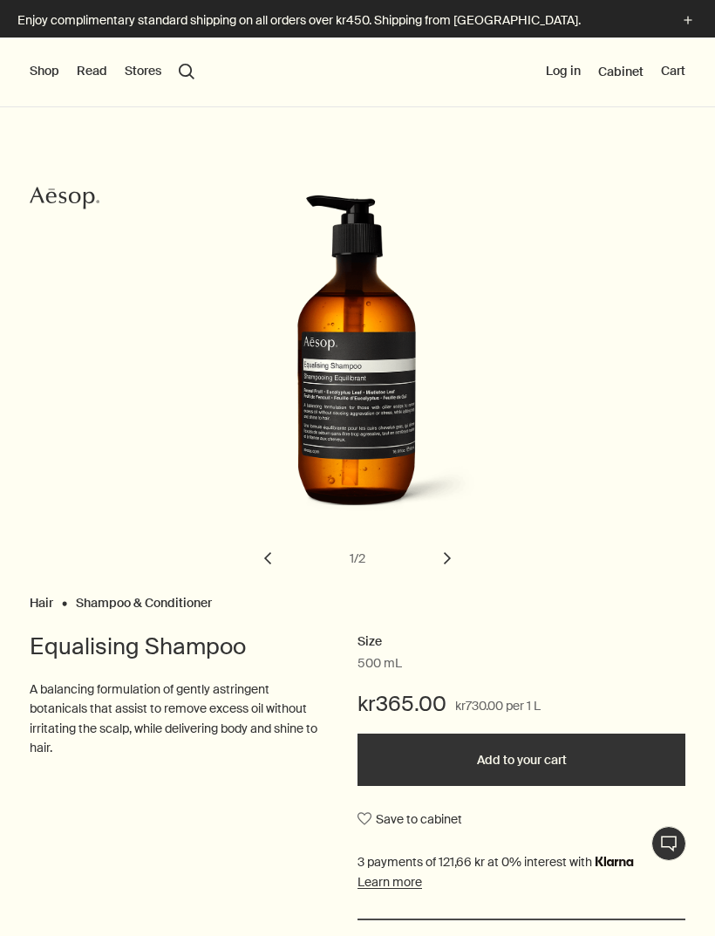
click at [51, 75] on button "Shop" at bounding box center [45, 71] width 30 height 17
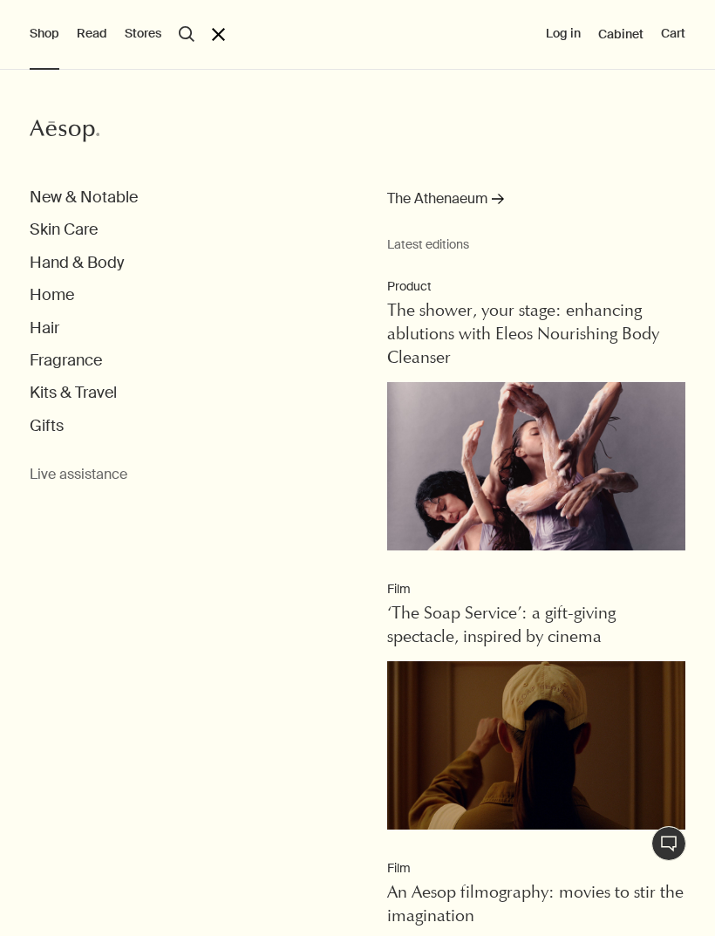
click at [112, 260] on button "Hand & Body" at bounding box center [77, 263] width 94 height 20
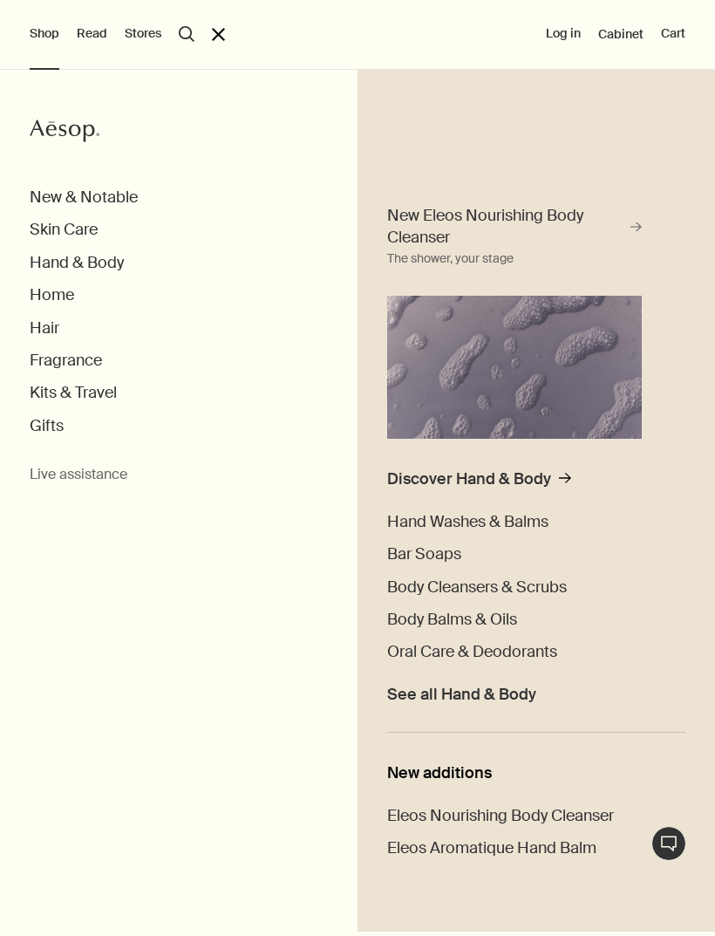
click at [503, 523] on span "Hand Washes & Balms" at bounding box center [467, 521] width 161 height 21
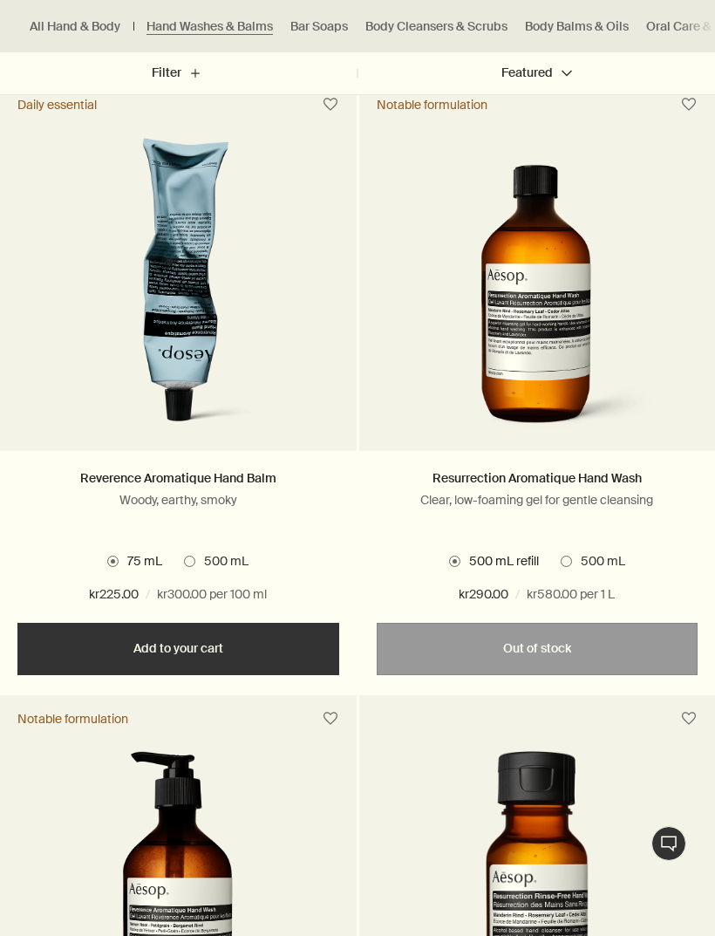
scroll to position [1185, 0]
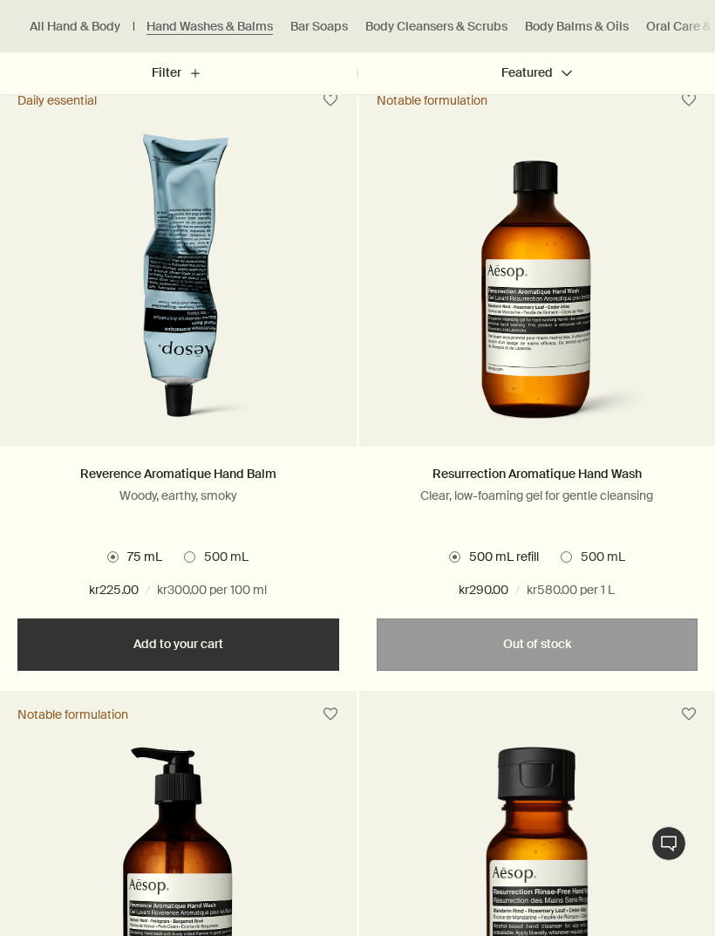
click at [608, 542] on div "Resurrection Aromatique Hand Wash Clear, low-foaming gel for gentle cleansing 2…" at bounding box center [537, 533] width 357 height 172
click at [573, 549] on span "500 mL" at bounding box center [598, 557] width 53 height 17
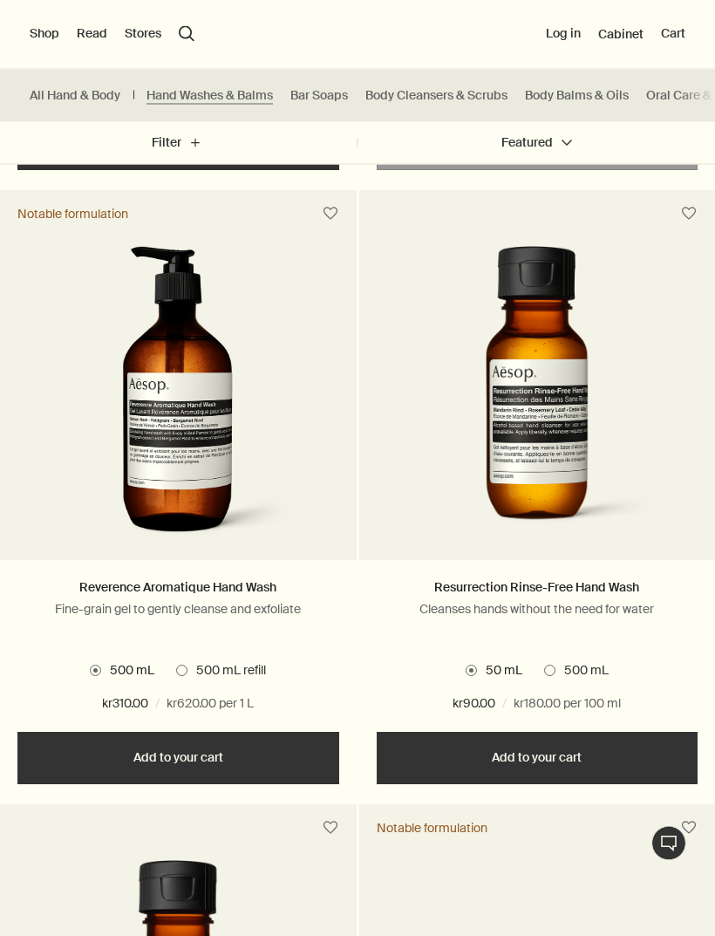
scroll to position [1608, 0]
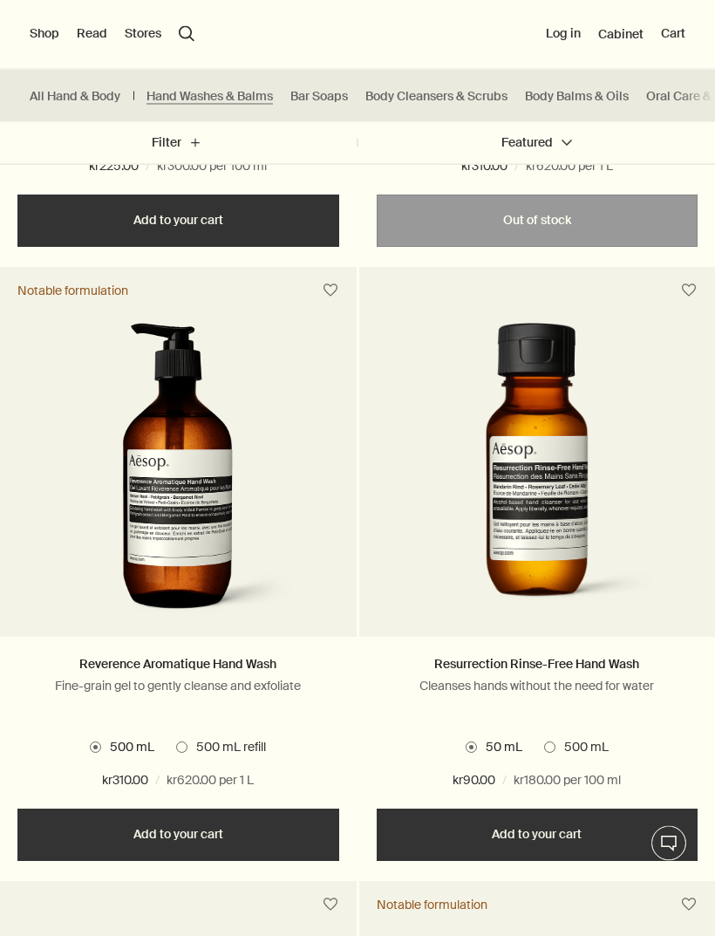
click at [214, 452] on img at bounding box center [178, 476] width 247 height 305
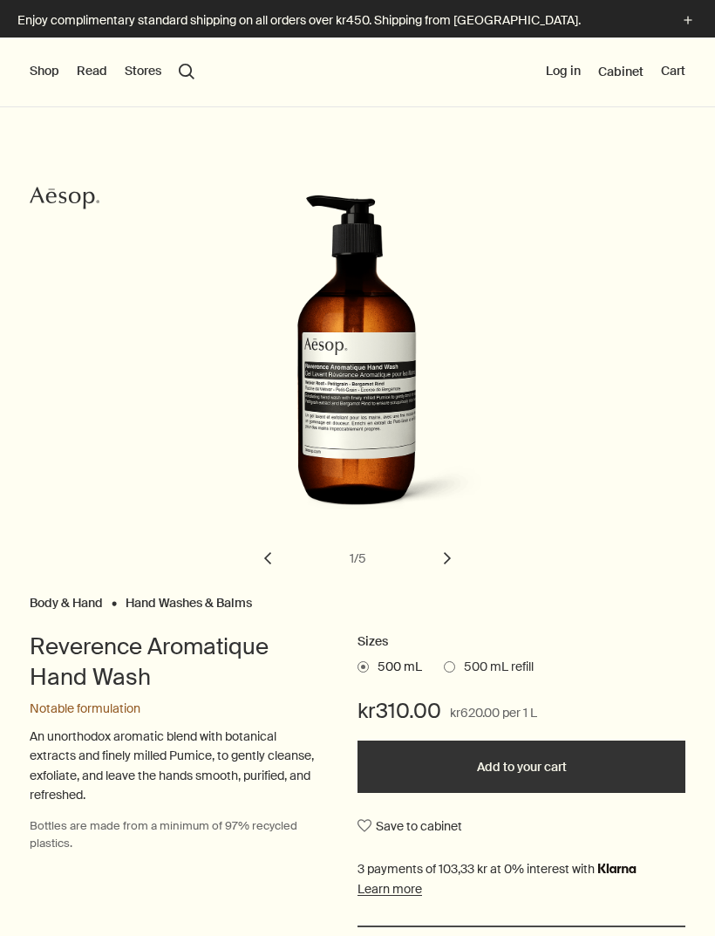
click at [442, 562] on button "chevron" at bounding box center [447, 558] width 38 height 38
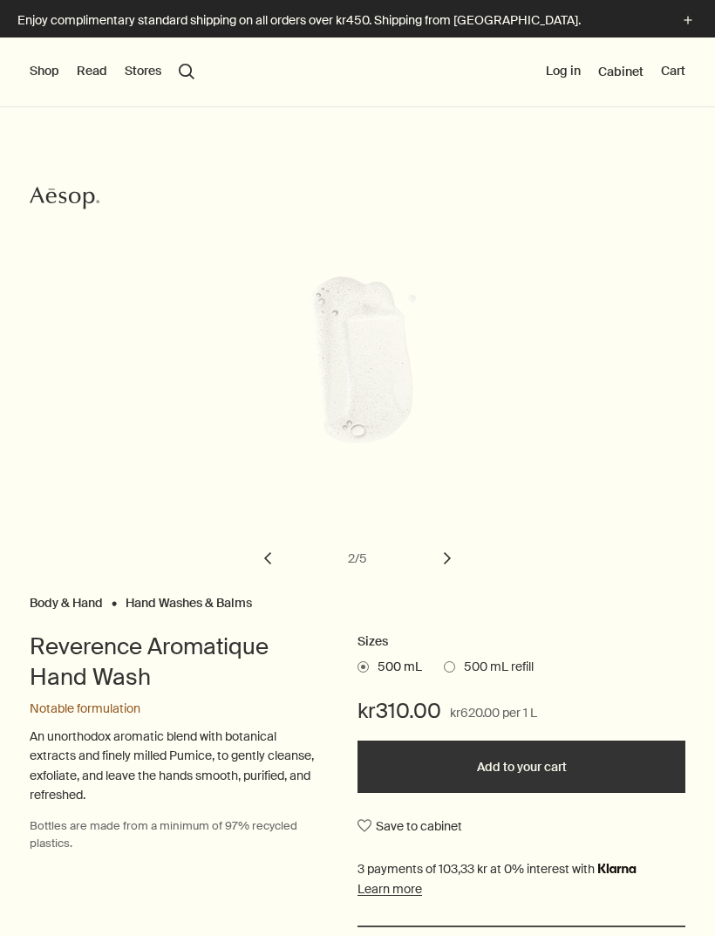
click at [448, 549] on button "chevron" at bounding box center [447, 558] width 38 height 38
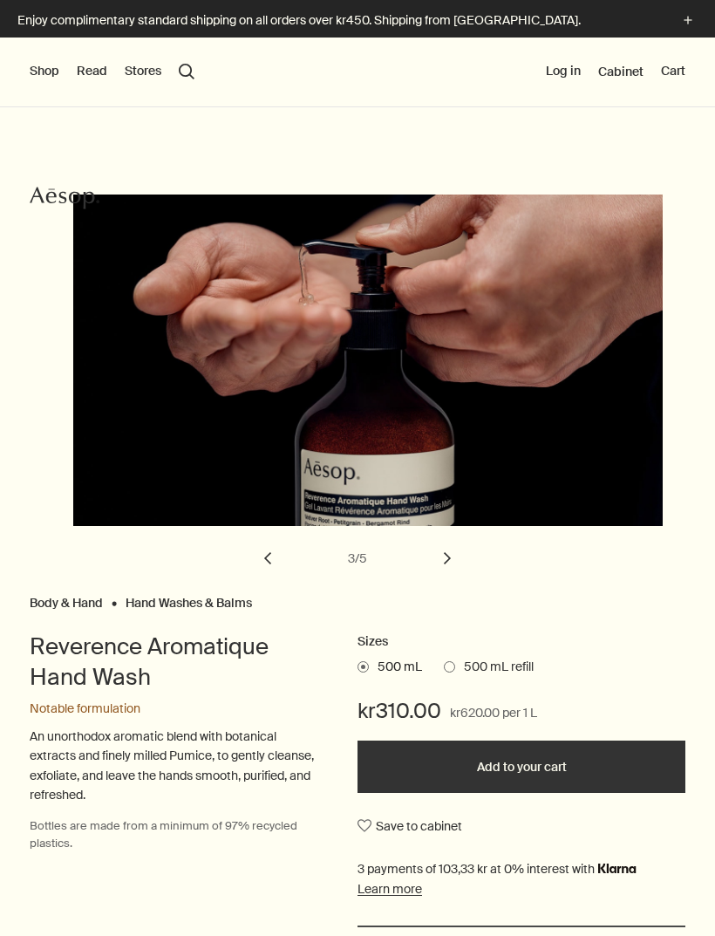
click at [447, 549] on button "chevron" at bounding box center [447, 558] width 38 height 38
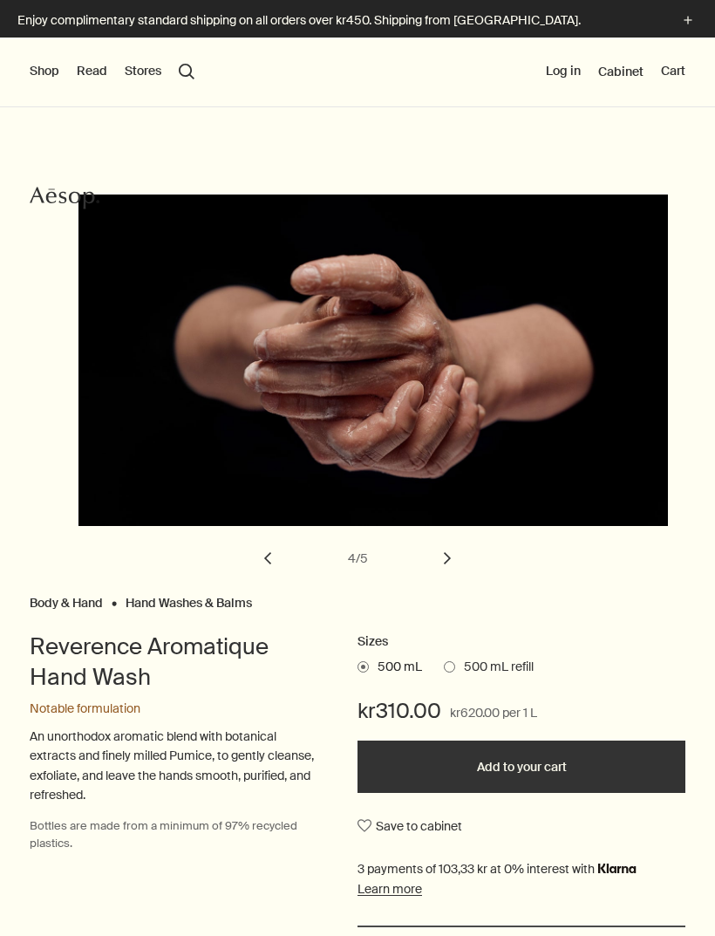
click at [443, 547] on button "chevron" at bounding box center [447, 558] width 38 height 38
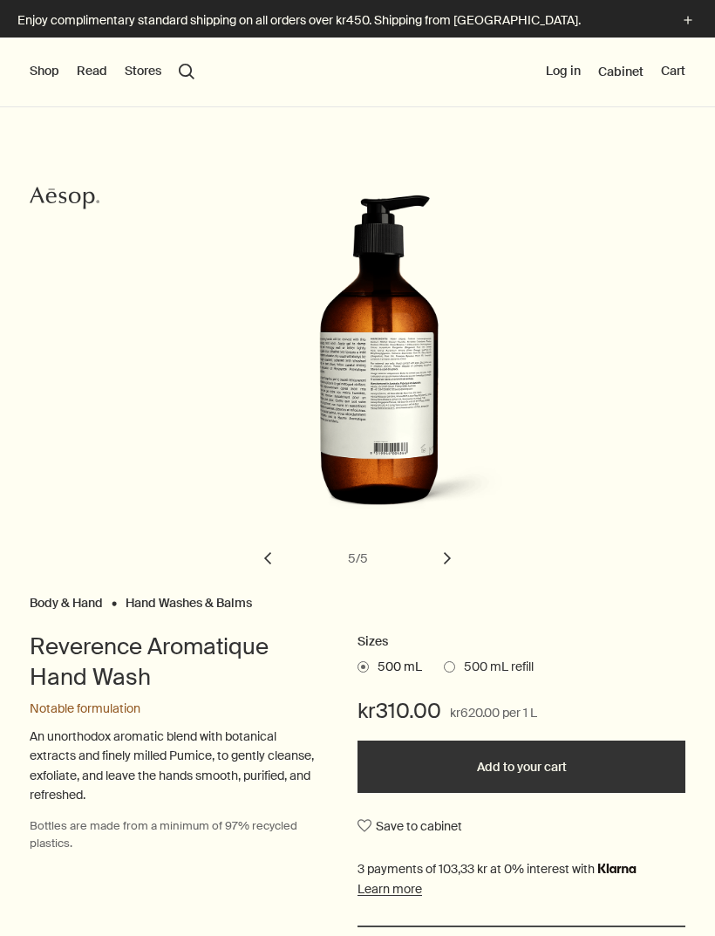
click at [511, 665] on span "500 mL refill" at bounding box center [494, 666] width 78 height 17
click at [444, 665] on input "500 mL refill" at bounding box center [444, 663] width 0 height 11
click at [412, 660] on span "500 mL" at bounding box center [395, 666] width 53 height 17
click at [358, 660] on input "500 mL" at bounding box center [358, 663] width 0 height 11
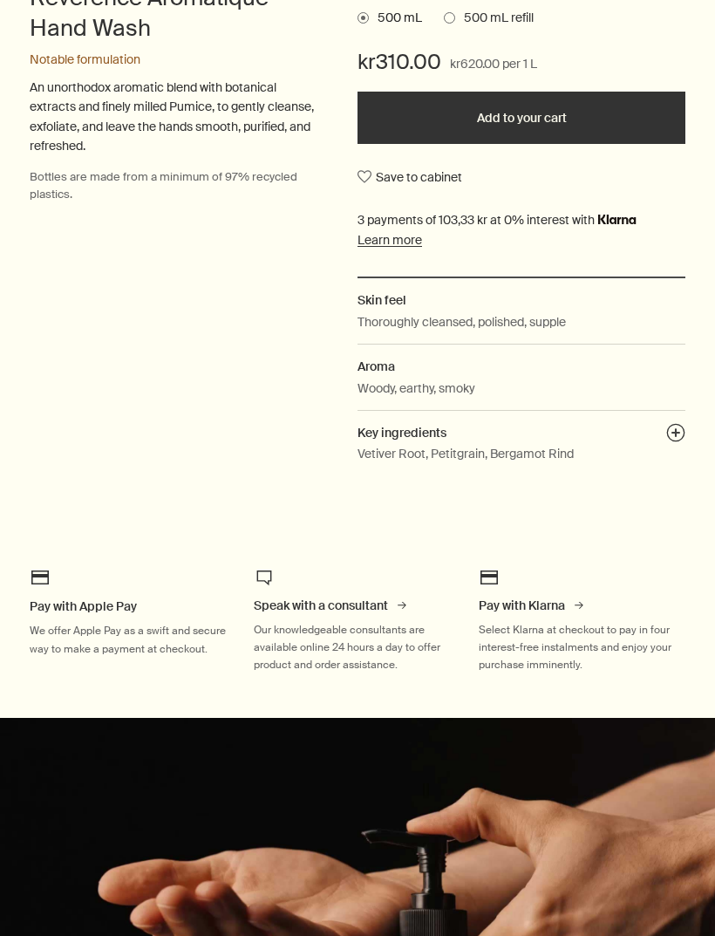
scroll to position [649, 0]
click at [660, 449] on dd "Vetiver Root, Petitgrain, Bergamot Rind" at bounding box center [522, 459] width 328 height 31
click at [666, 433] on button "plusAndCloseWithCircle" at bounding box center [675, 435] width 19 height 24
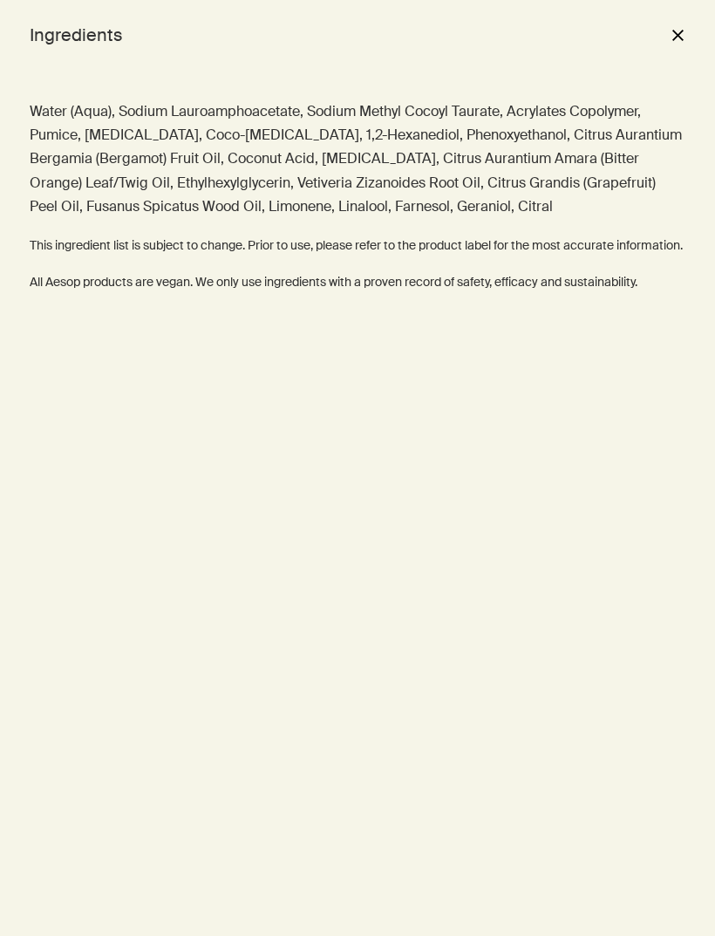
click at [675, 28] on button "close" at bounding box center [677, 35] width 21 height 30
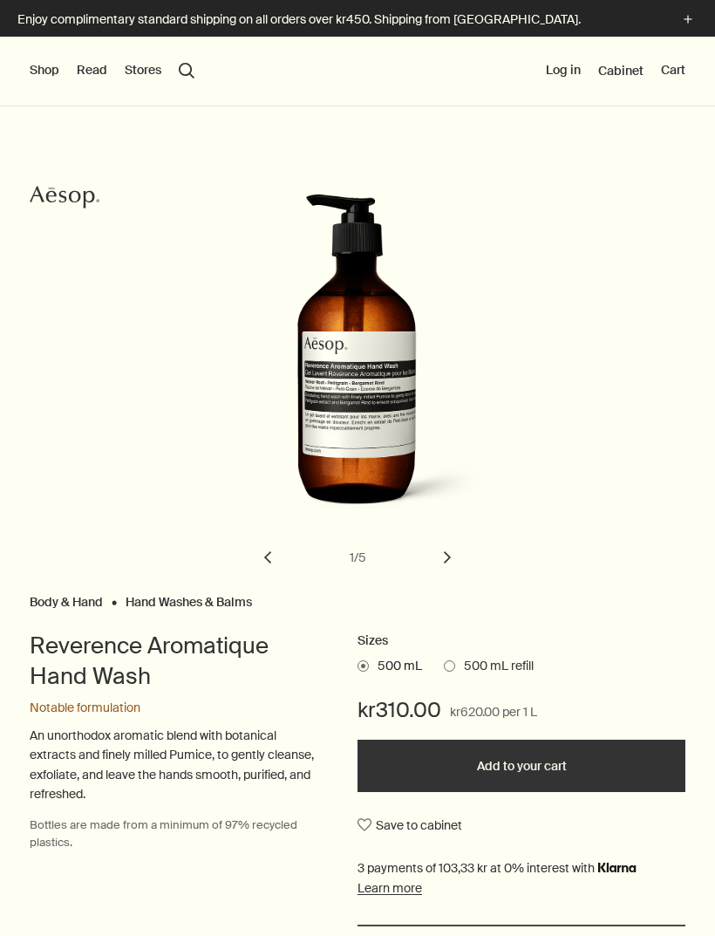
scroll to position [0, 0]
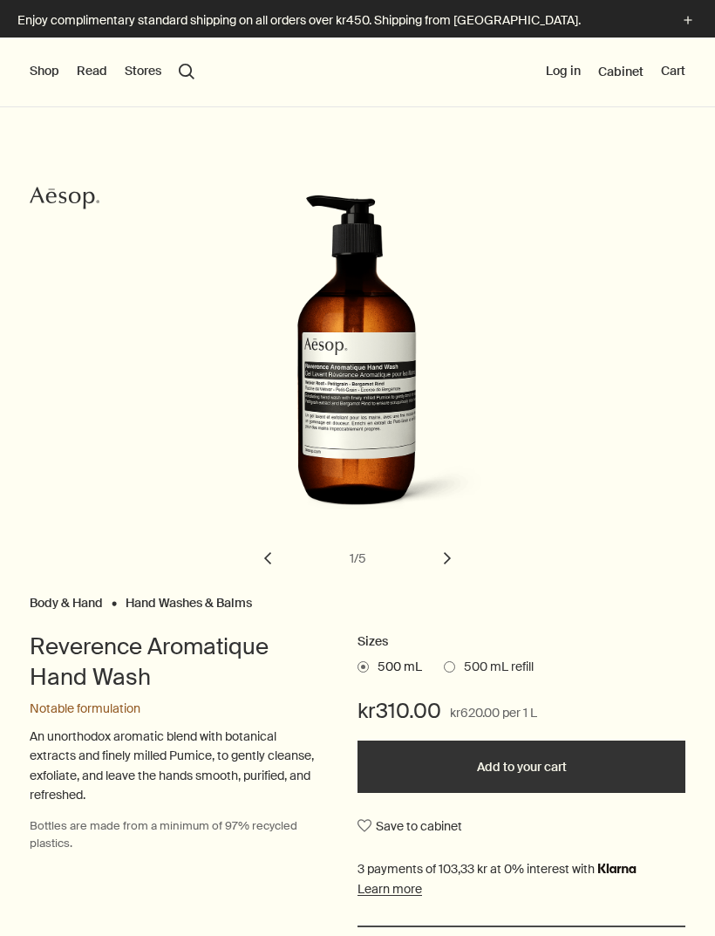
click at [59, 63] on button "Shop" at bounding box center [45, 71] width 30 height 17
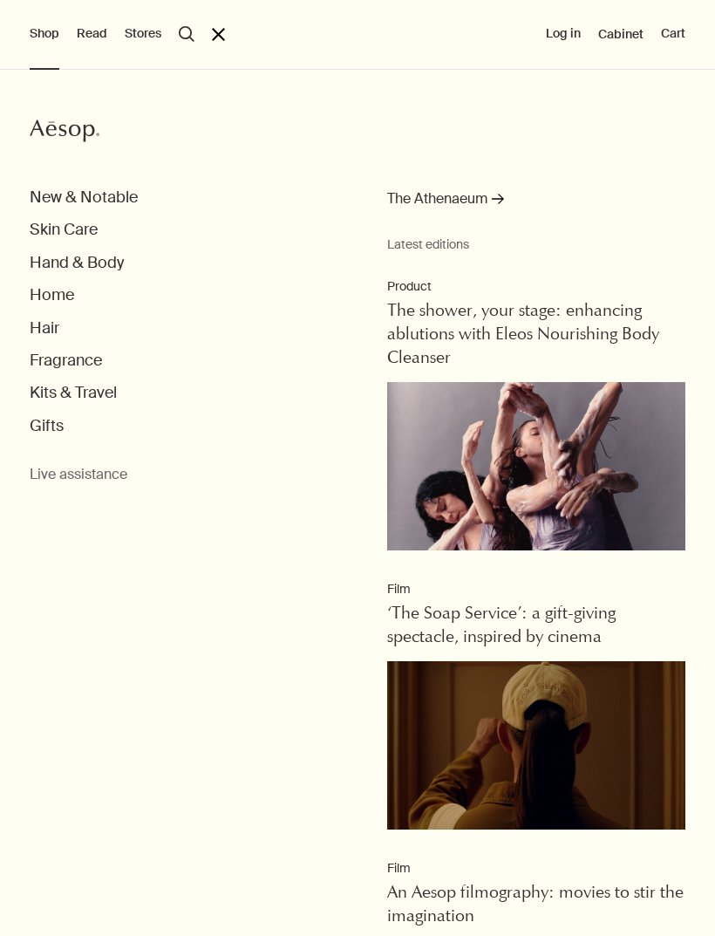
click at [61, 300] on button "Home" at bounding box center [52, 295] width 44 height 20
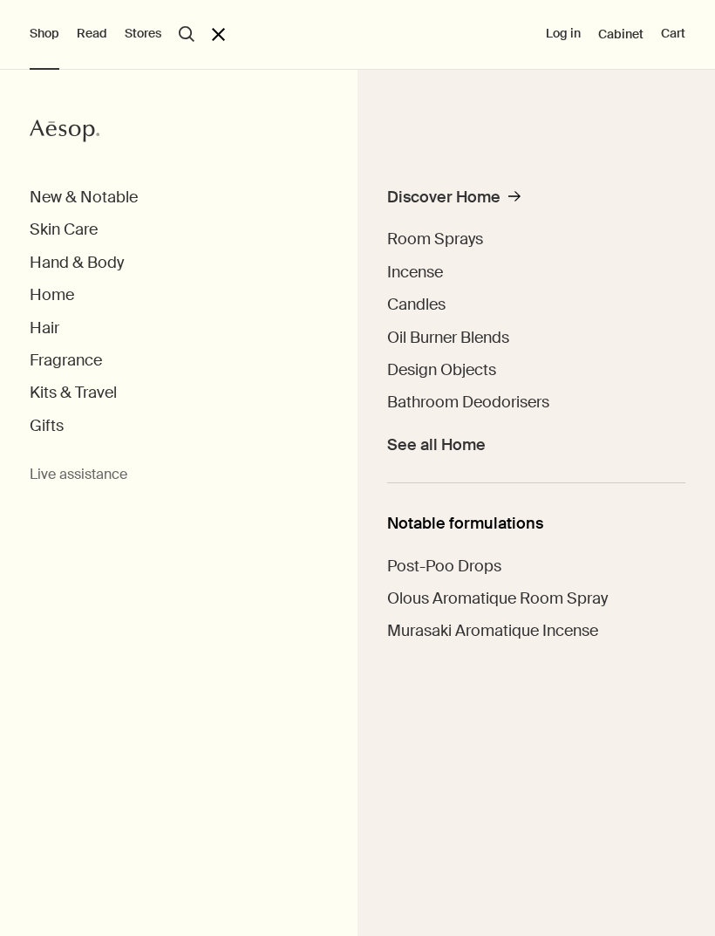
click at [113, 258] on button "Hand & Body" at bounding box center [77, 263] width 94 height 20
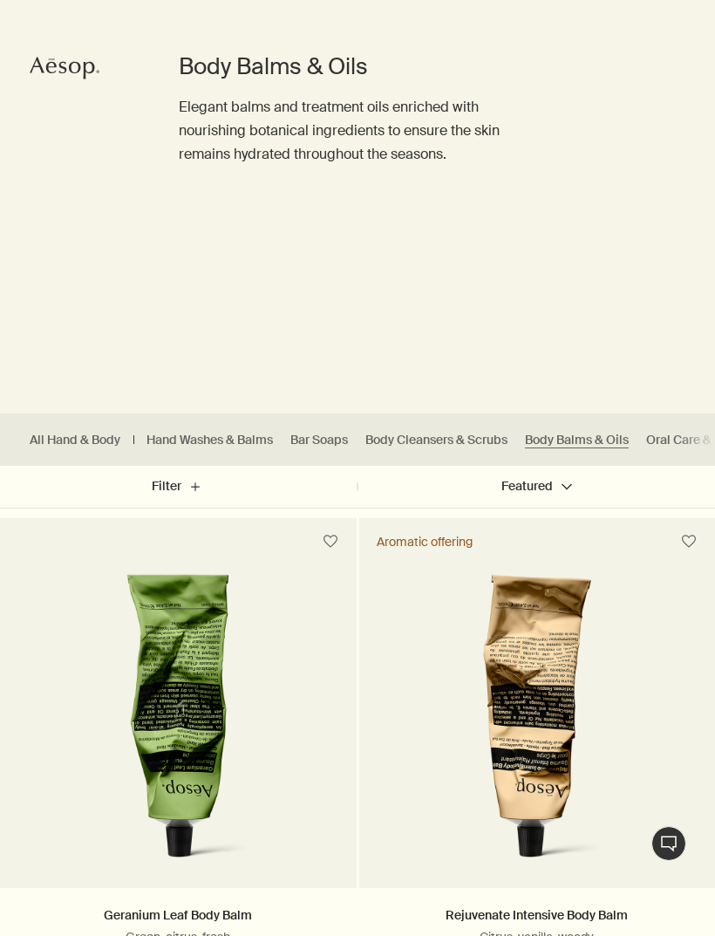
scroll to position [26, 0]
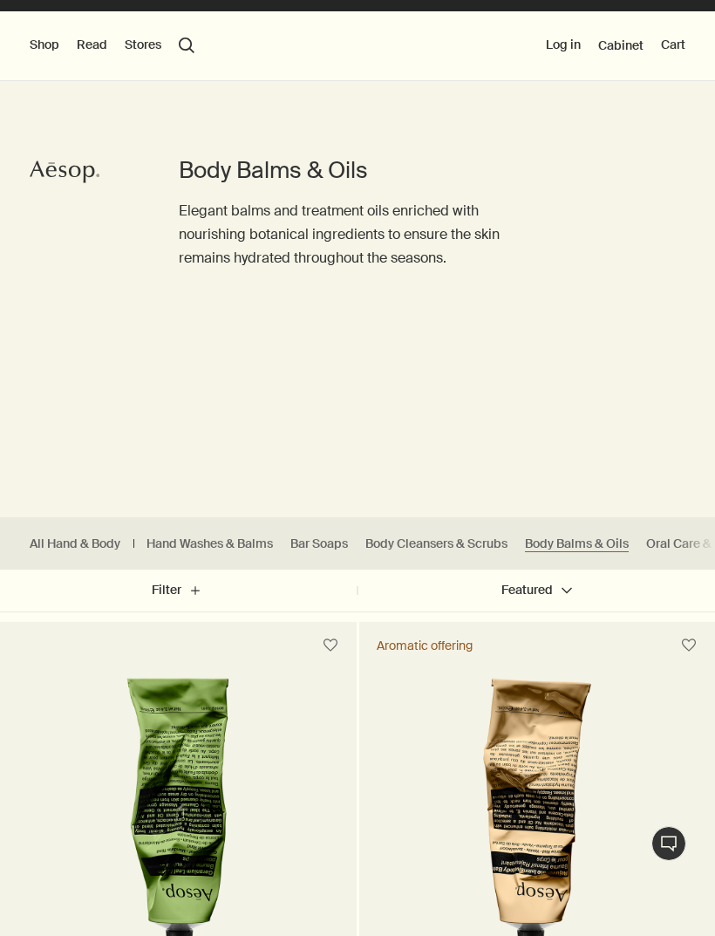
click at [487, 535] on link "Body Cleansers & Scrubs" at bounding box center [436, 543] width 142 height 17
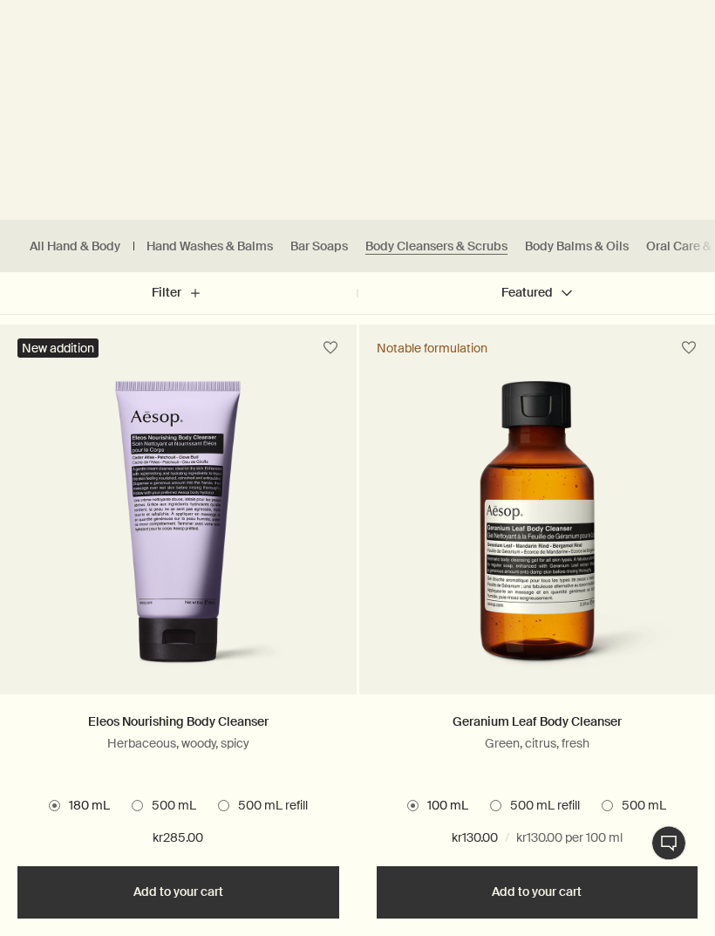
scroll to position [324, 0]
click at [617, 802] on span "500 mL" at bounding box center [639, 805] width 53 height 17
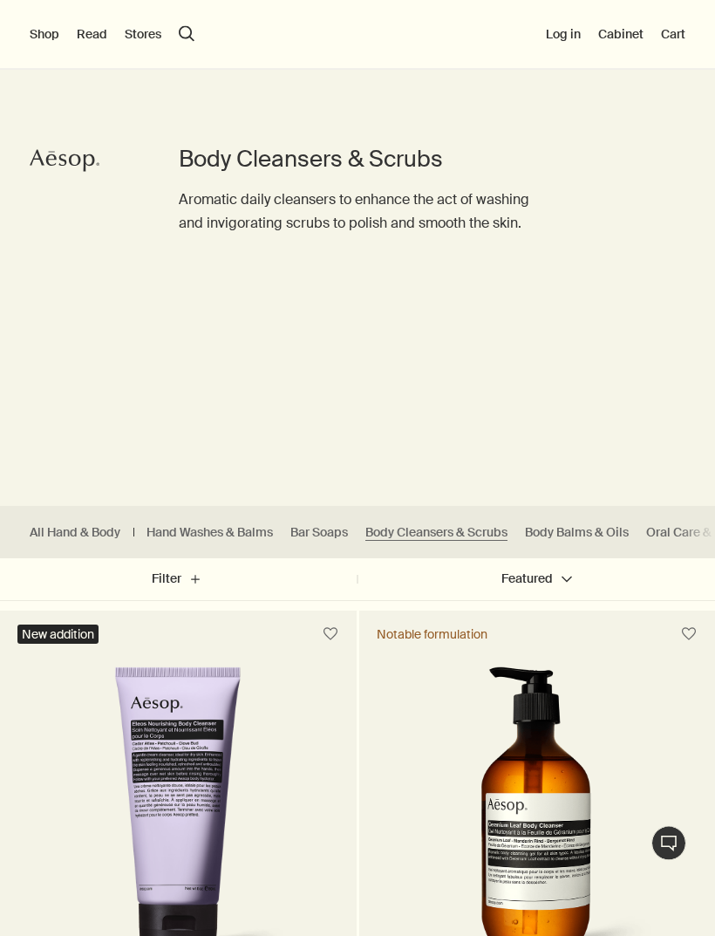
scroll to position [0, 0]
